Goal: Task Accomplishment & Management: Complete application form

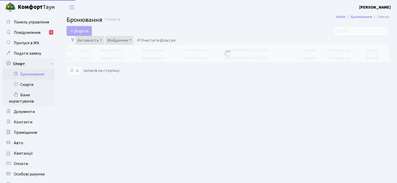
select select "25"
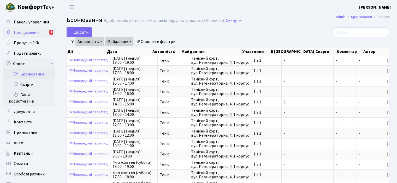
click at [24, 32] on span "Повідомлення" at bounding box center [27, 33] width 27 height 6
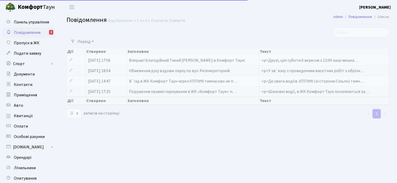
select select "25"
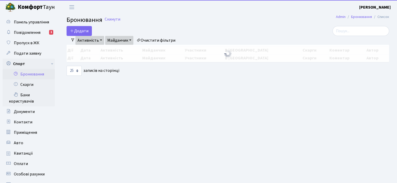
select select "25"
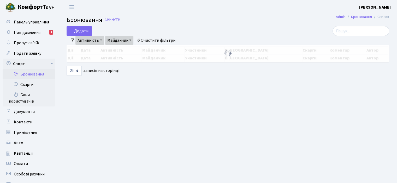
click at [87, 40] on link "Активність" at bounding box center [89, 40] width 29 height 9
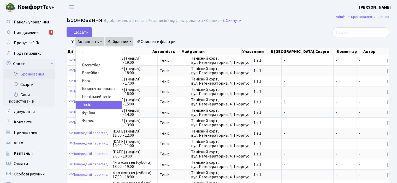
click at [89, 103] on link "Теніс" at bounding box center [99, 105] width 46 height 8
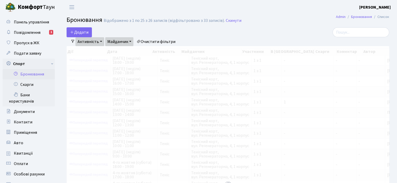
click at [90, 40] on link "Активність" at bounding box center [89, 41] width 29 height 9
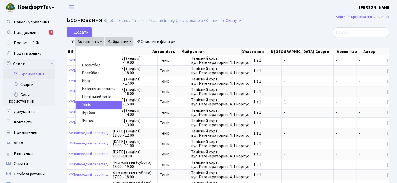
click at [90, 40] on link "Активність" at bounding box center [89, 41] width 29 height 9
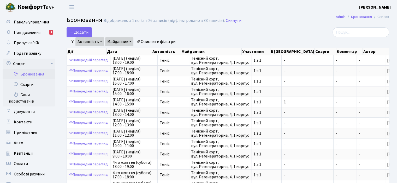
click at [116, 41] on link "Майданчик" at bounding box center [119, 41] width 28 height 9
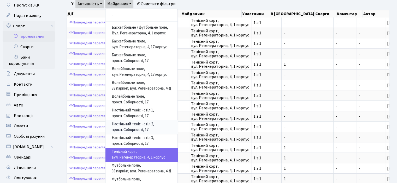
scroll to position [78, 0]
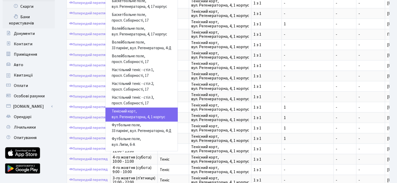
click at [141, 119] on link "Тенісний корт, вул. Регенераторна, 4, 1 корпус" at bounding box center [141, 115] width 72 height 14
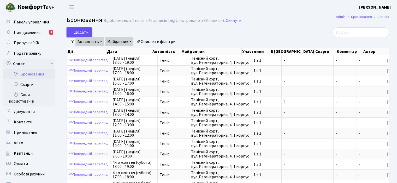
click at [78, 31] on button "Додати" at bounding box center [79, 32] width 25 height 10
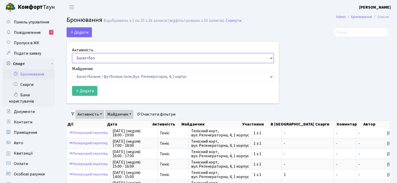
click at [90, 58] on select "Баскетбол Волейбол Йога Катання на роликах Настільний теніс Теніс Футбол Фітнес" at bounding box center [173, 58] width 202 height 10
select select "1"
click at [72, 53] on select "Баскетбол Волейбол Йога Катання на роликах Настільний теніс Теніс Футбол Фітнес" at bounding box center [173, 58] width 202 height 10
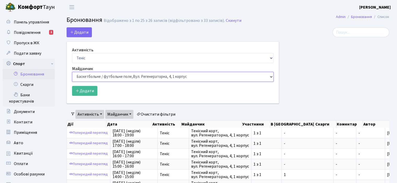
click at [86, 77] on select "Баскетбольне / футбольне поле, Вул. Регенераторна, 4, 1 корпус Баскетбольне пол…" at bounding box center [173, 77] width 202 height 10
select select "1"
click at [72, 72] on select "Баскетбольне / футбольне поле, Вул. Регенераторна, 4, 1 корпус Баскетбольне пол…" at bounding box center [173, 77] width 202 height 10
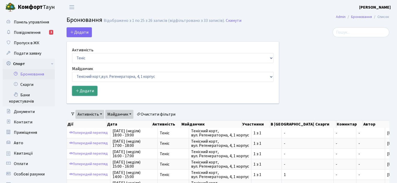
click at [89, 87] on button "Додати" at bounding box center [84, 91] width 25 height 10
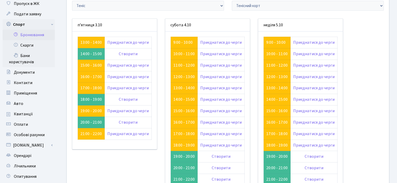
scroll to position [52, 0]
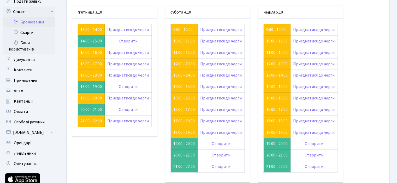
click at [81, 155] on div "п’ятниця 3.10 13:00 - 14:00" at bounding box center [114, 97] width 93 height 183
click at [102, 167] on div "п’ятниця 3.10 13:00 - 14:00" at bounding box center [114, 97] width 93 height 183
click at [127, 85] on link "Створити" at bounding box center [128, 87] width 19 height 6
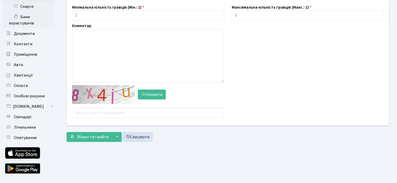
scroll to position [26, 0]
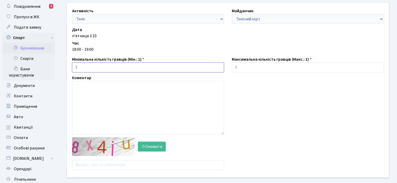
click at [102, 68] on input "1" at bounding box center [148, 68] width 152 height 10
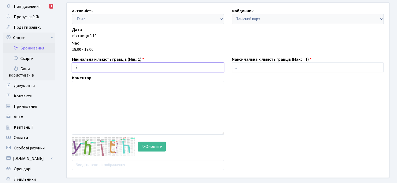
type input "2"
click at [248, 82] on div "Активність - Баскетбол Волейбол Йога Катання на роликах Настільний теніс [PERSO…" at bounding box center [228, 90] width 330 height 175
click at [100, 70] on input "2" at bounding box center [148, 68] width 152 height 10
type input "1"
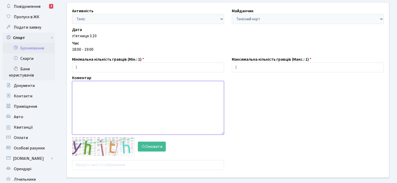
click at [98, 89] on textarea at bounding box center [148, 108] width 152 height 54
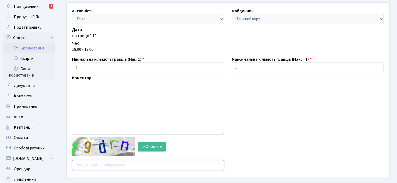
click at [105, 161] on input "text" at bounding box center [148, 166] width 152 height 10
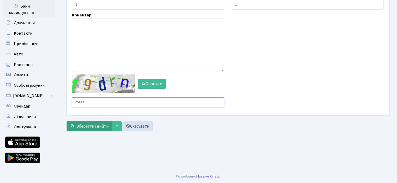
type input "rbazz"
click at [100, 126] on span "Зберегти і вийти" at bounding box center [92, 127] width 32 height 6
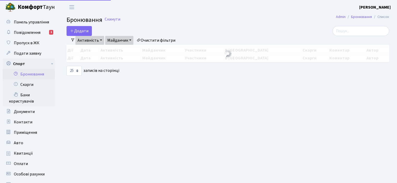
select select "25"
